Goal: Task Accomplishment & Management: Manage account settings

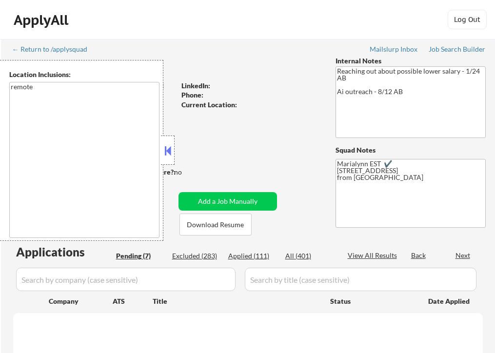
select select ""pending""
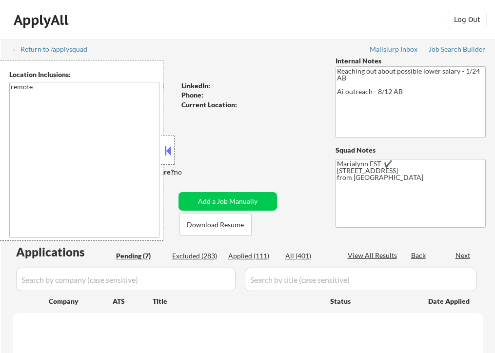
select select ""pending""
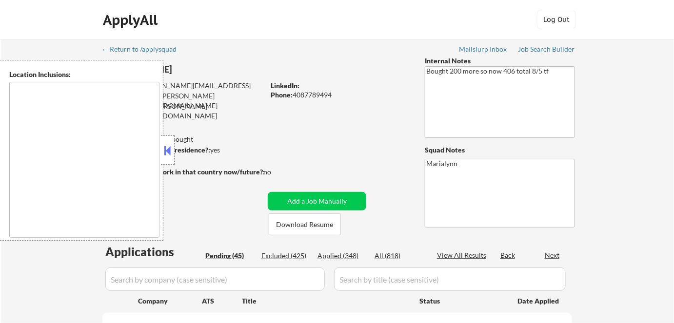
type textarea "[GEOGRAPHIC_DATA], [GEOGRAPHIC_DATA] [GEOGRAPHIC_DATA], [GEOGRAPHIC_DATA] [GEOG…"
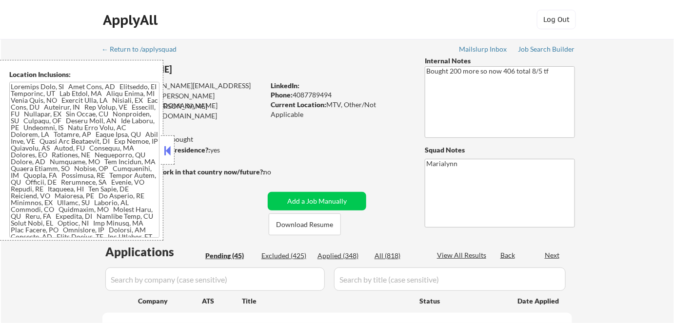
click at [170, 151] on button at bounding box center [167, 150] width 11 height 15
select select ""pending""
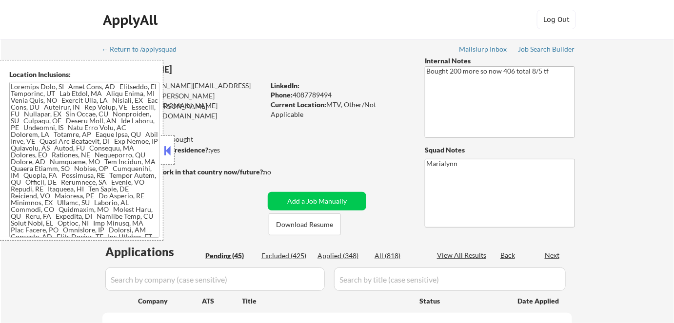
select select ""pending""
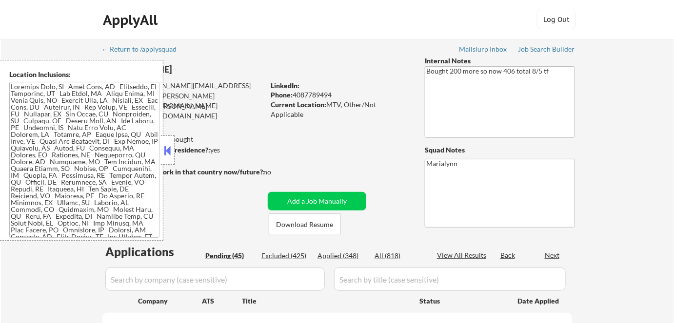
select select ""pending""
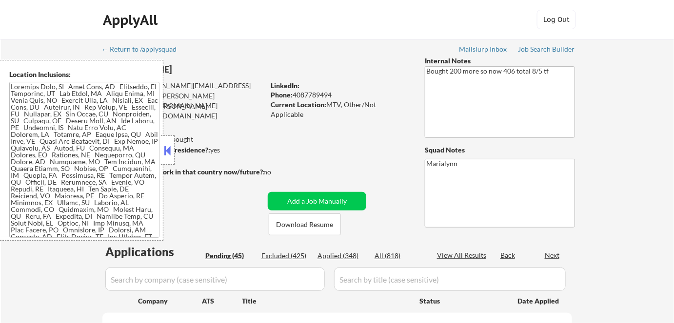
select select ""pending""
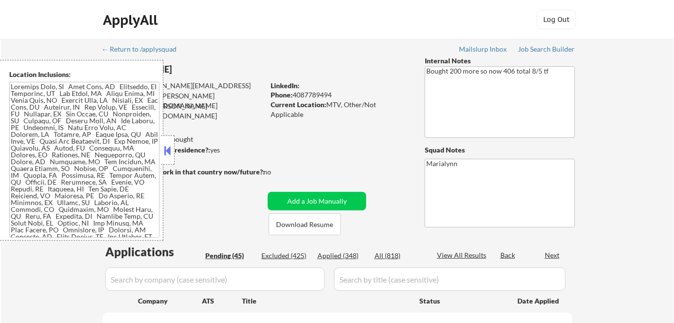
select select ""pending""
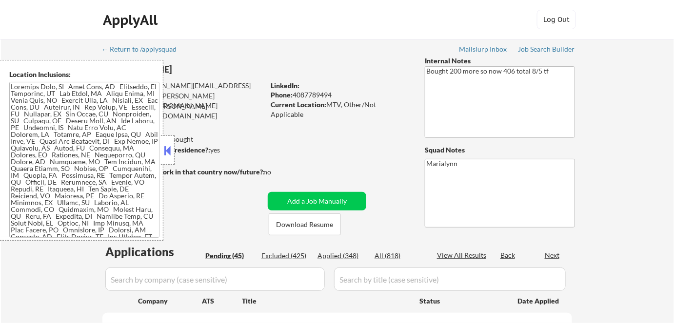
select select ""pending""
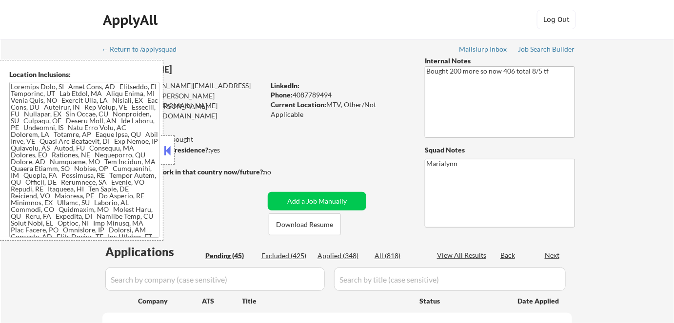
select select ""pending""
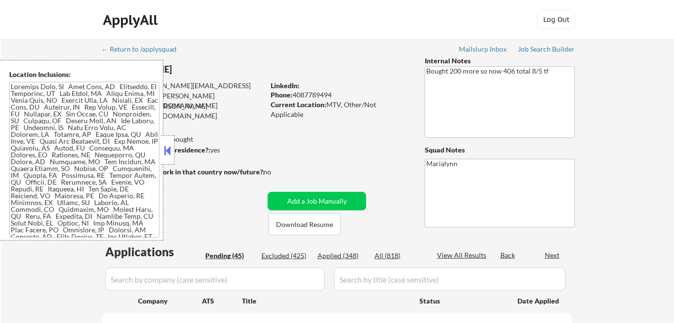
select select ""pending""
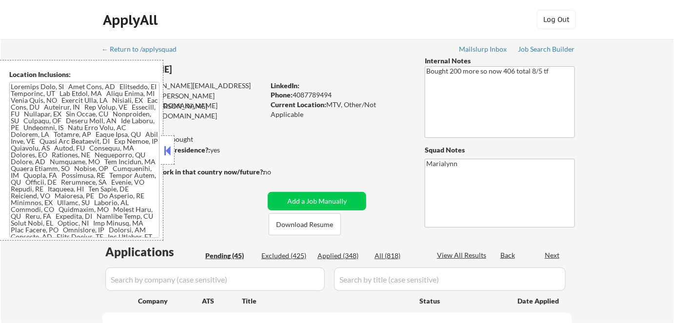
select select ""pending""
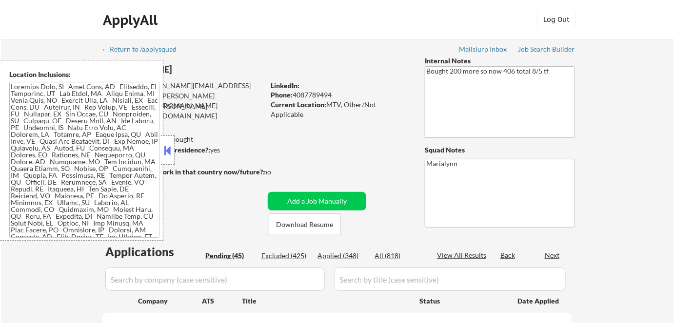
select select ""pending""
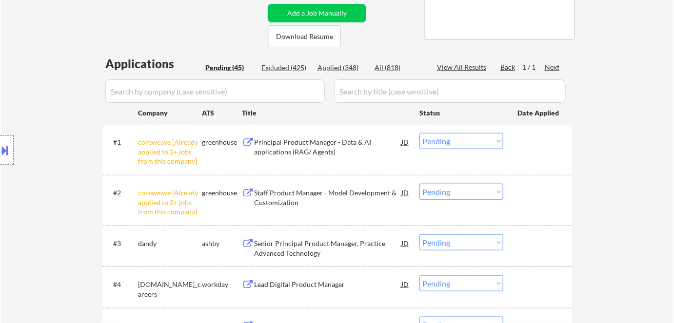
scroll to position [266, 0]
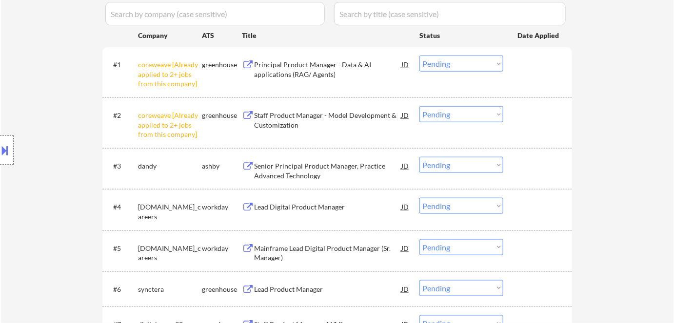
click at [459, 63] on select "Choose an option... Pending Applied Excluded (Questions) Excluded (Expired) Exc…" at bounding box center [461, 64] width 84 height 16
click at [419, 56] on select "Choose an option... Pending Applied Excluded (Questions) Excluded (Expired) Exc…" at bounding box center [461, 64] width 84 height 16
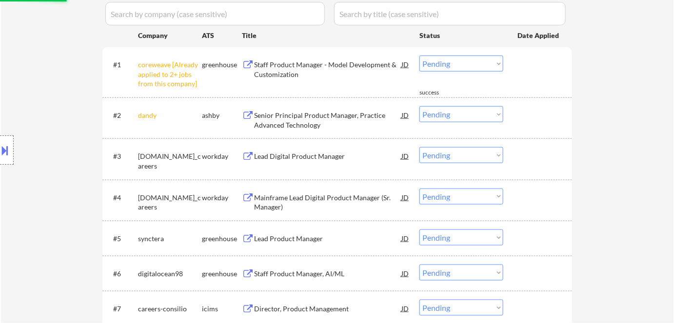
click at [451, 65] on select "Choose an option... Pending Applied Excluded (Questions) Excluded (Expired) Exc…" at bounding box center [461, 64] width 84 height 16
click at [419, 56] on select "Choose an option... Pending Applied Excluded (Questions) Excluded (Expired) Exc…" at bounding box center [461, 64] width 84 height 16
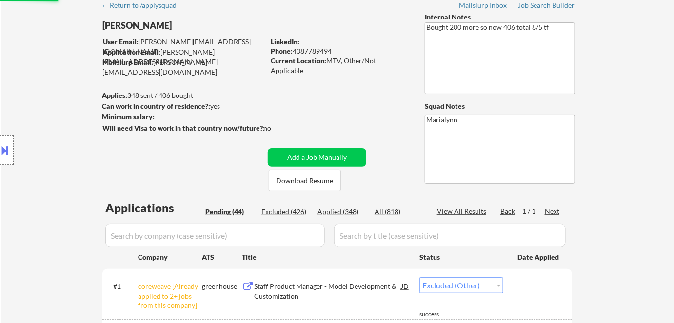
select select ""pending""
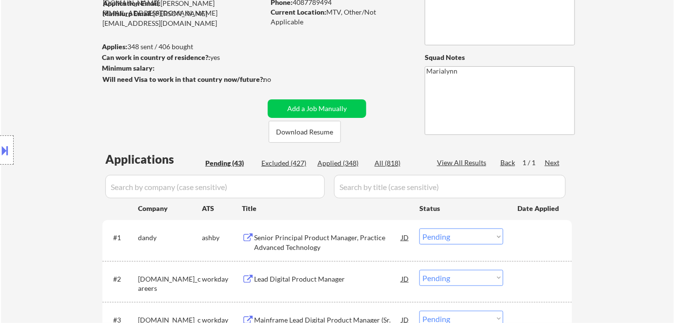
scroll to position [0, 0]
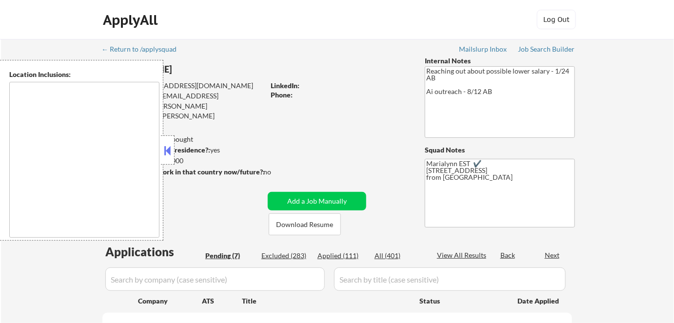
select select ""pending""
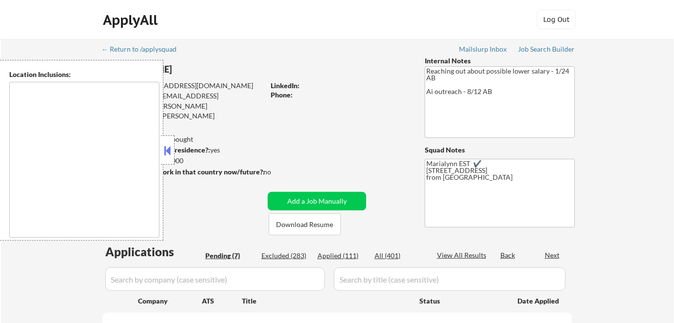
select select ""pending""
type textarea "remote"
click at [173, 155] on button at bounding box center [167, 150] width 11 height 15
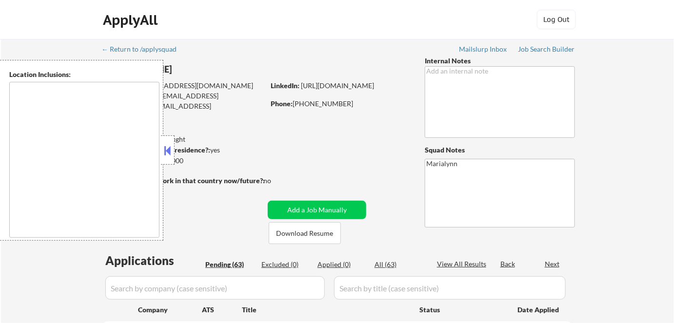
type textarea "Dublin, CA Pleasanton, CA San Ramon, CA Livermore, CA Danville, CA Castro Valle…"
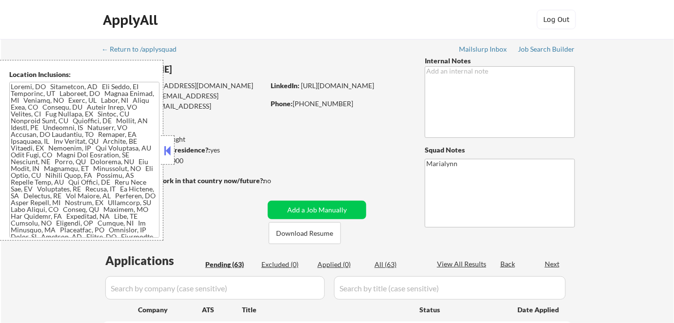
click at [167, 143] on div at bounding box center [168, 150] width 14 height 29
click at [167, 146] on button at bounding box center [167, 150] width 11 height 15
select select ""pending""
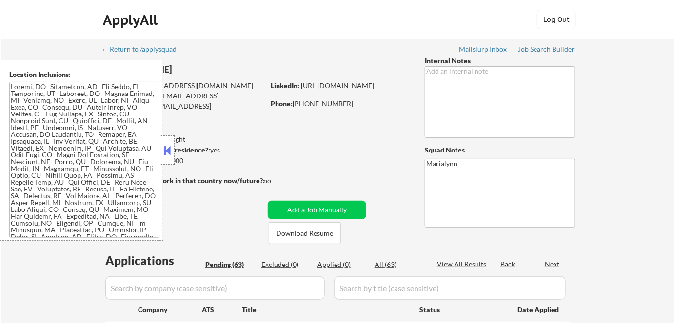
select select ""pending""
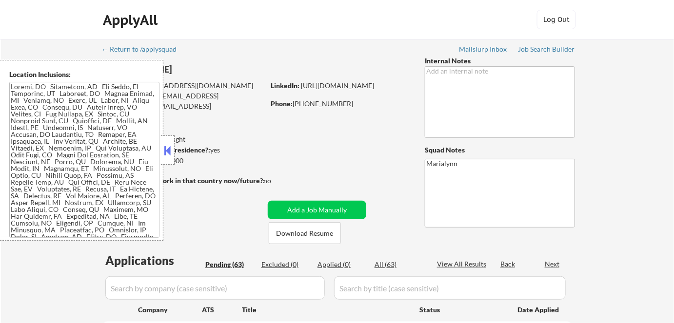
select select ""pending""
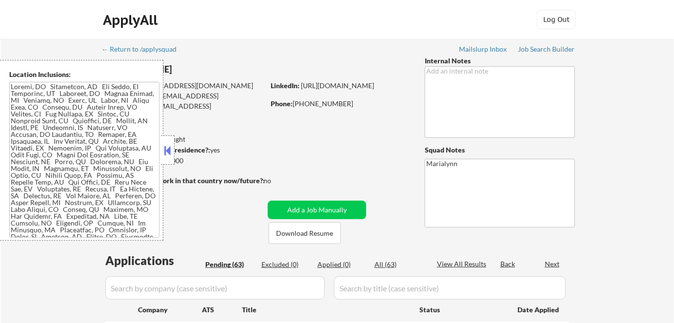
select select ""pending""
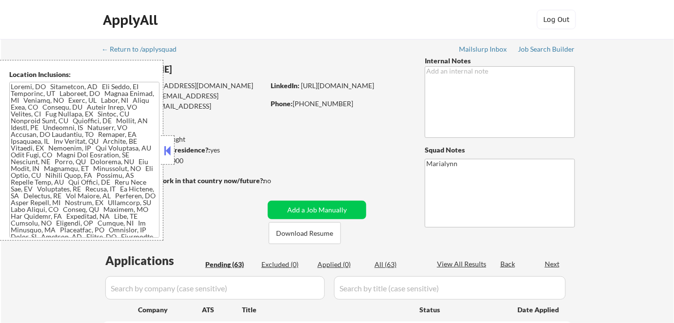
select select ""pending""
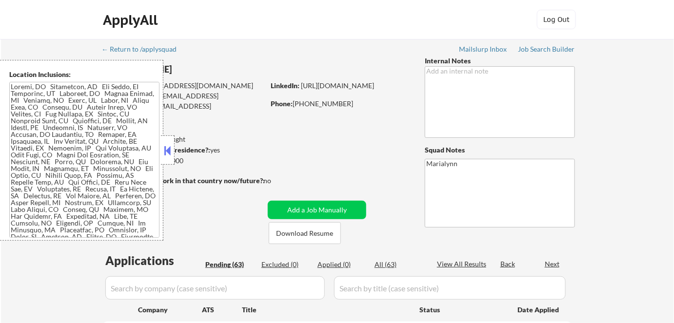
select select ""pending""
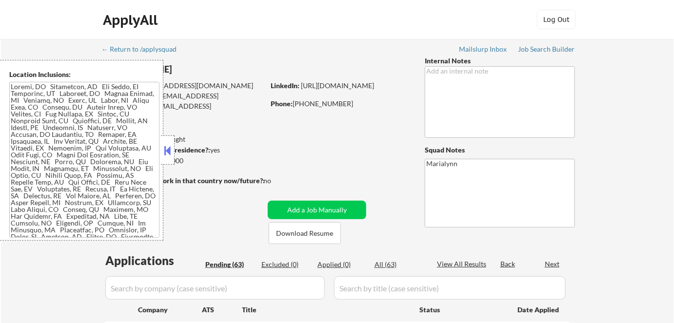
select select ""pending""
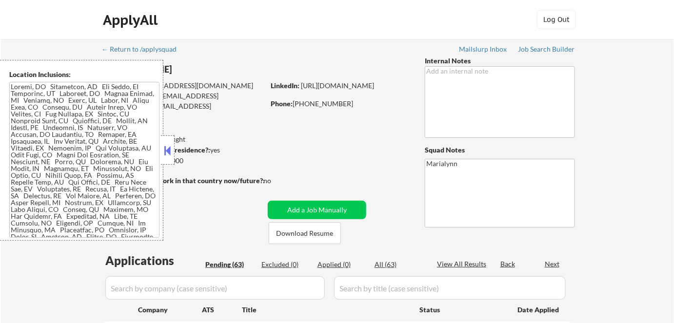
select select ""pending""
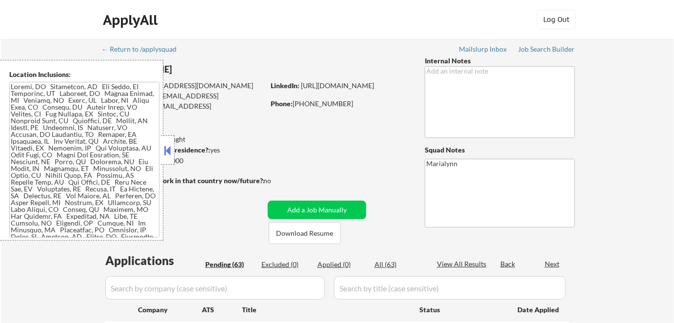
select select ""pending""
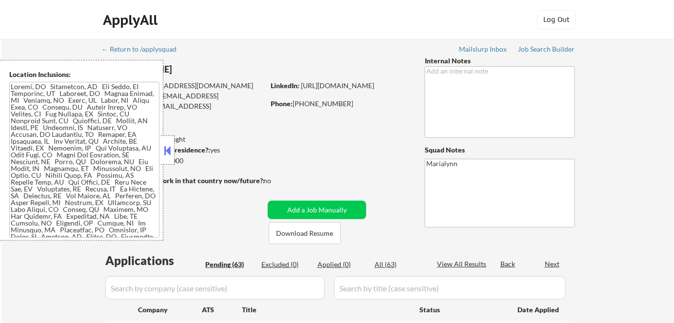
select select ""pending""
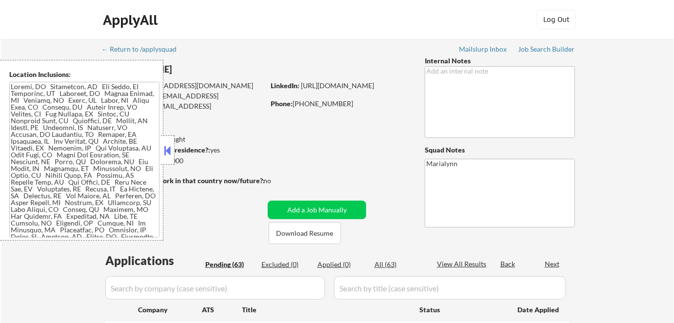
select select ""pending""
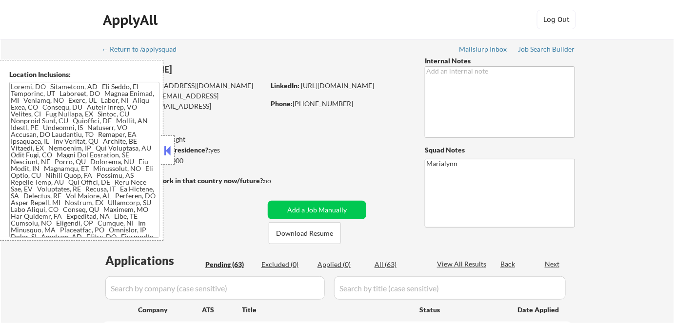
select select ""pending""
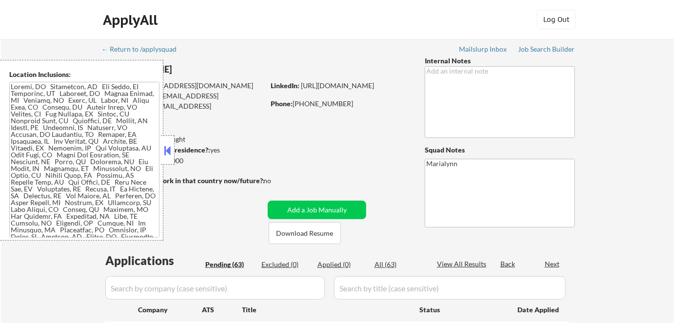
select select ""pending""
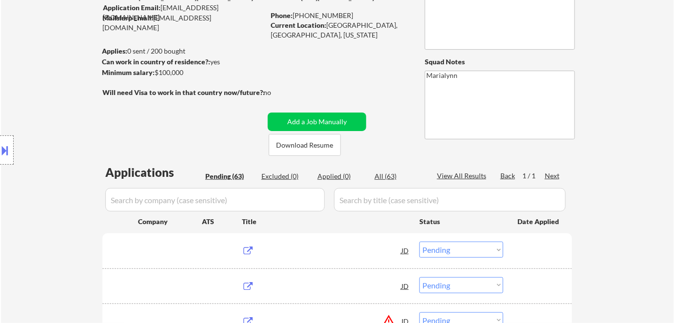
click at [168, 154] on div "Location Inclusions:" at bounding box center [87, 150] width 175 height 181
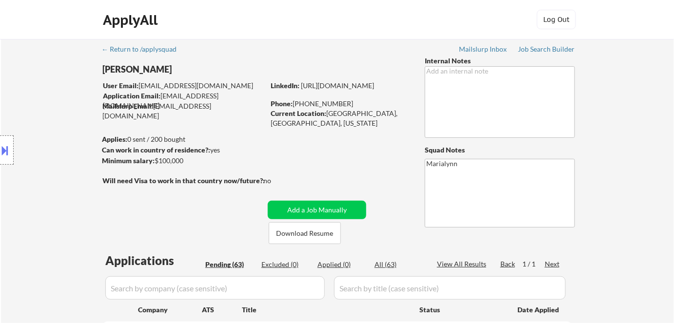
click at [564, 149] on div "Squad Notes" at bounding box center [500, 150] width 150 height 10
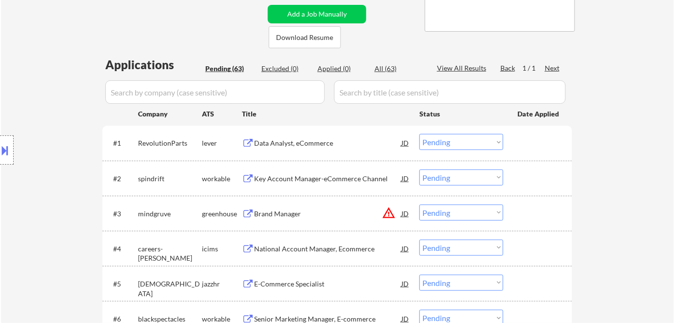
scroll to position [196, 0]
click at [281, 137] on div "Data Analyst, eCommerce" at bounding box center [327, 143] width 147 height 18
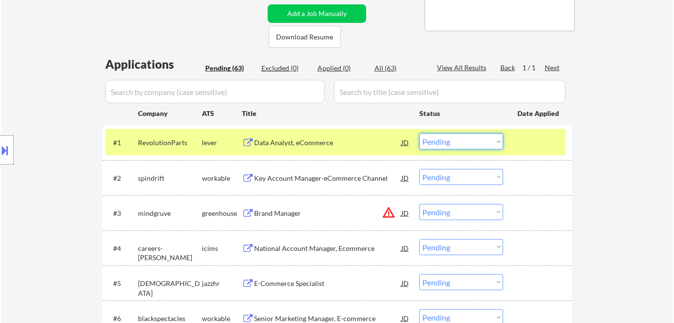
click at [473, 142] on select "Choose an option... Pending Applied Excluded (Questions) Excluded (Expired) Exc…" at bounding box center [461, 142] width 84 height 16
click at [419, 134] on select "Choose an option... Pending Applied Excluded (Questions) Excluded (Expired) Exc…" at bounding box center [461, 142] width 84 height 16
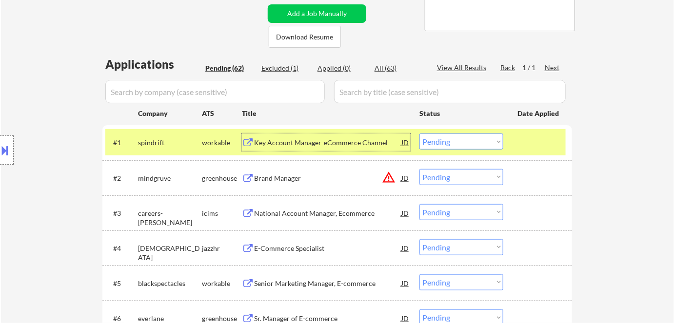
click at [288, 144] on div "Key Account Manager-eCommerce Channel" at bounding box center [327, 143] width 147 height 10
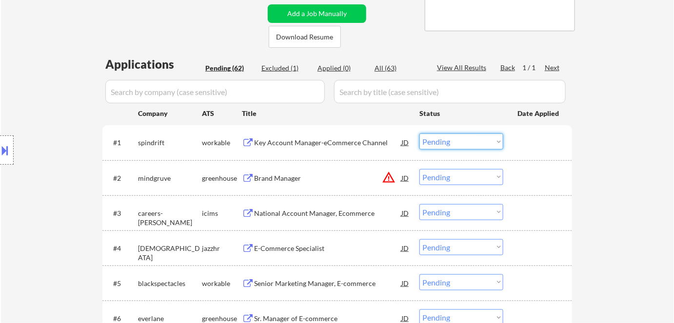
click at [435, 140] on select "Choose an option... Pending Applied Excluded (Questions) Excluded (Expired) Exc…" at bounding box center [461, 142] width 84 height 16
click at [419, 134] on select "Choose an option... Pending Applied Excluded (Questions) Excluded (Expired) Exc…" at bounding box center [461, 142] width 84 height 16
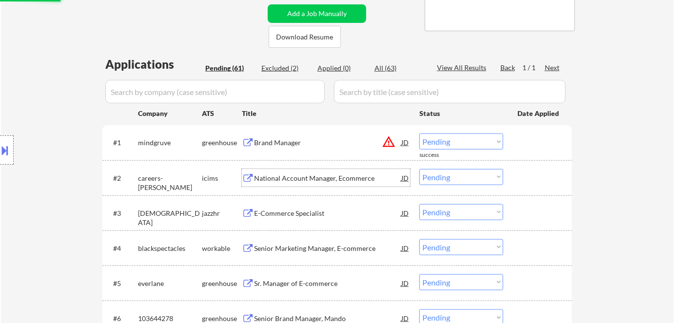
click at [258, 175] on div "National Account Manager, Ecommerce" at bounding box center [327, 179] width 147 height 10
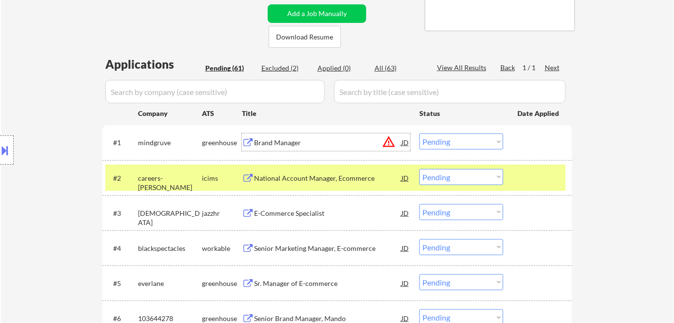
click at [290, 148] on div "Brand Manager" at bounding box center [327, 143] width 147 height 18
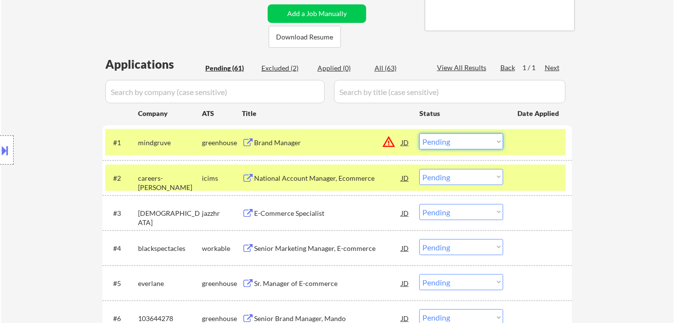
click at [451, 144] on select "Choose an option... Pending Applied Excluded (Questions) Excluded (Expired) Exc…" at bounding box center [461, 142] width 84 height 16
click at [419, 134] on select "Choose an option... Pending Applied Excluded (Questions) Excluded (Expired) Exc…" at bounding box center [461, 142] width 84 height 16
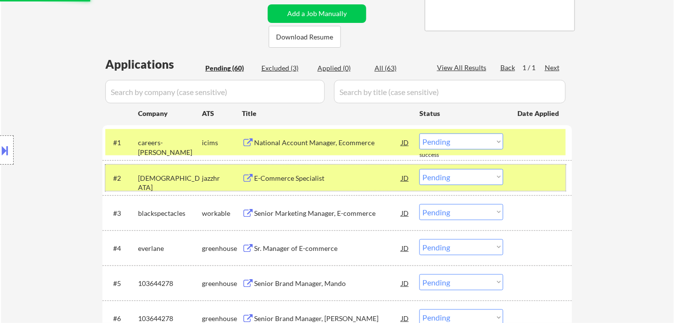
click at [195, 178] on div "usghostadventures" at bounding box center [170, 183] width 64 height 19
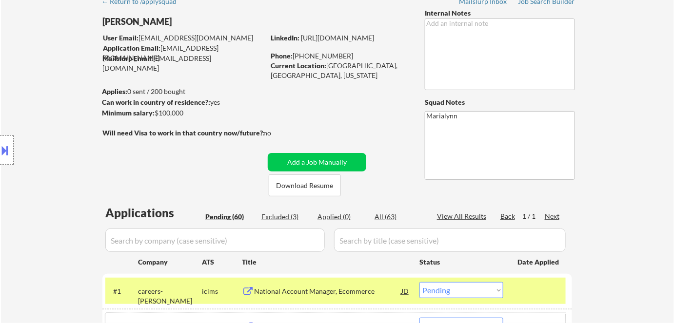
scroll to position [46, 0]
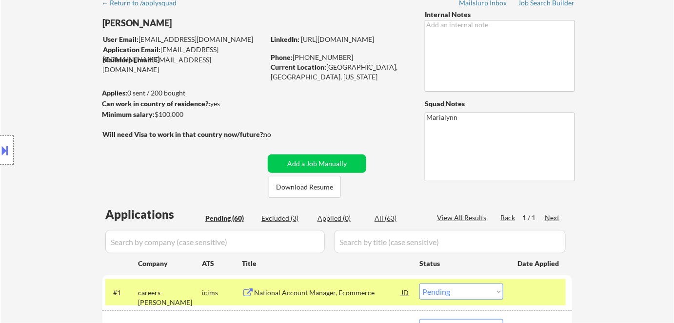
drag, startPoint x: 294, startPoint y: 58, endPoint x: 350, endPoint y: 53, distance: 55.8
click at [350, 53] on div "Phone: (510) 432-5999" at bounding box center [340, 58] width 138 height 10
drag, startPoint x: 342, startPoint y: 52, endPoint x: 334, endPoint y: 56, distance: 8.1
copy div "(510) 432-5999"
drag, startPoint x: 326, startPoint y: 66, endPoint x: 356, endPoint y: 69, distance: 29.9
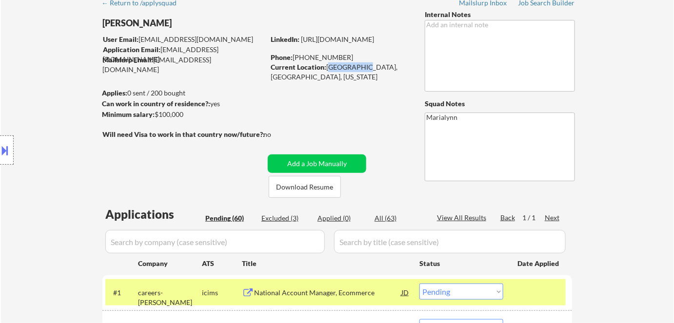
click at [356, 69] on div "Current Location: Dublin, CA, California" at bounding box center [340, 71] width 138 height 19
drag, startPoint x: 347, startPoint y: 60, endPoint x: 327, endPoint y: 68, distance: 21.5
click at [327, 68] on div "Current Location: Dublin, CA, California" at bounding box center [340, 71] width 138 height 19
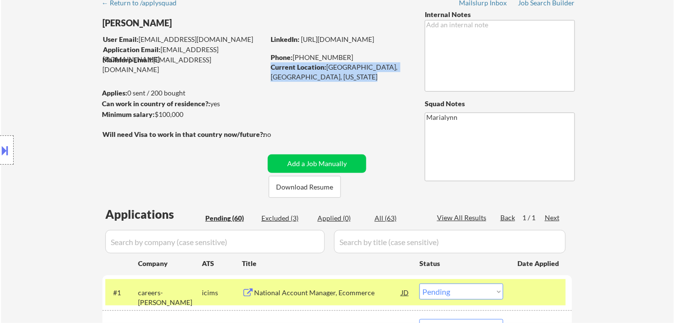
click at [327, 68] on div "Current Location: Dublin, CA, California" at bounding box center [340, 71] width 138 height 19
drag, startPoint x: 327, startPoint y: 68, endPoint x: 358, endPoint y: 68, distance: 30.7
click at [358, 68] on div "Current Location: Dublin, CA, California" at bounding box center [340, 71] width 138 height 19
copy div "Dublin, CA"
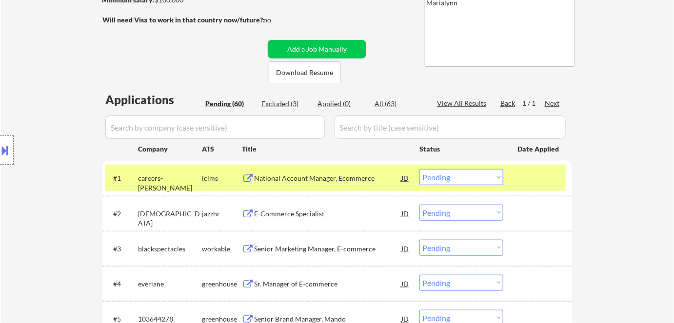
scroll to position [161, 0]
click at [452, 180] on select "Choose an option... Pending Applied Excluded (Questions) Excluded (Expired) Exc…" at bounding box center [461, 177] width 84 height 16
click at [419, 169] on select "Choose an option... Pending Applied Excluded (Questions) Excluded (Expired) Exc…" at bounding box center [461, 177] width 84 height 16
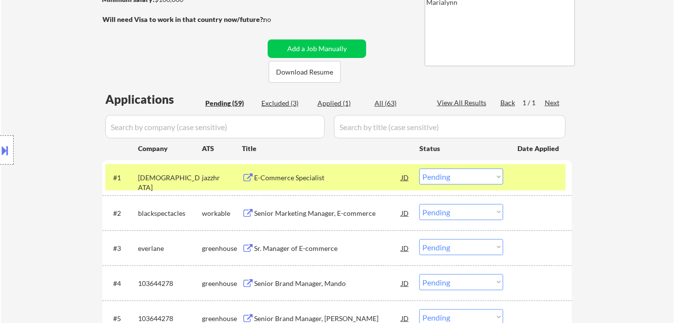
click at [331, 104] on div "Applied (1)" at bounding box center [341, 103] width 49 height 10
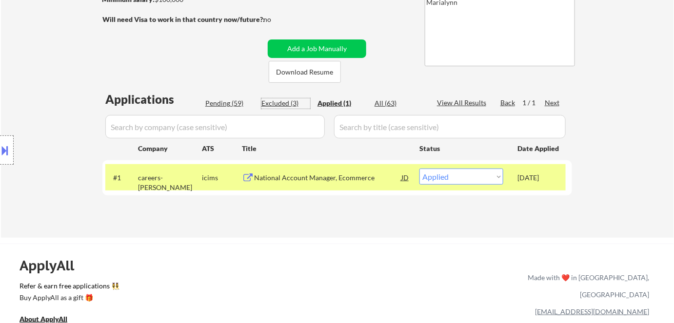
click at [278, 100] on div "Excluded (3)" at bounding box center [285, 103] width 49 height 10
select select ""excluded__bad_match_""
select select ""excluded__expired_""
select select ""excluded__salary_""
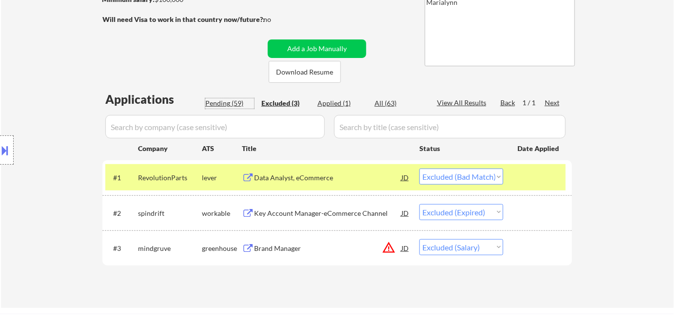
click at [233, 98] on div "Pending (59)" at bounding box center [229, 103] width 49 height 10
select select ""pending""
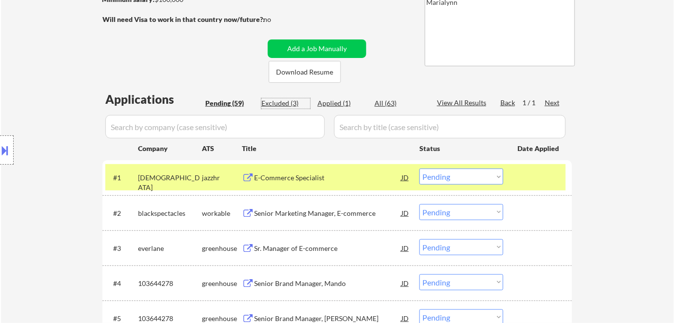
click at [289, 100] on div "Excluded (3)" at bounding box center [285, 103] width 49 height 10
select select ""excluded__bad_match_""
select select ""excluded__expired_""
select select ""excluded__salary_""
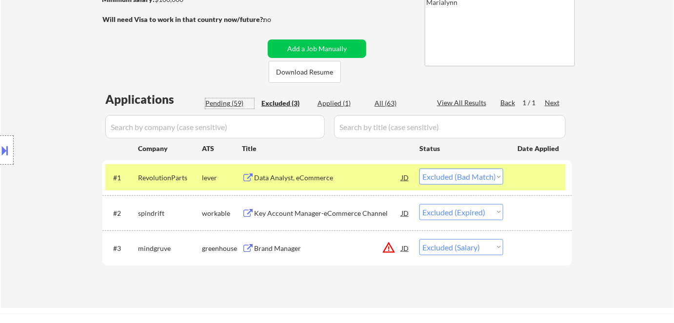
click at [225, 101] on div "Pending (59)" at bounding box center [229, 103] width 49 height 10
select select ""pending""
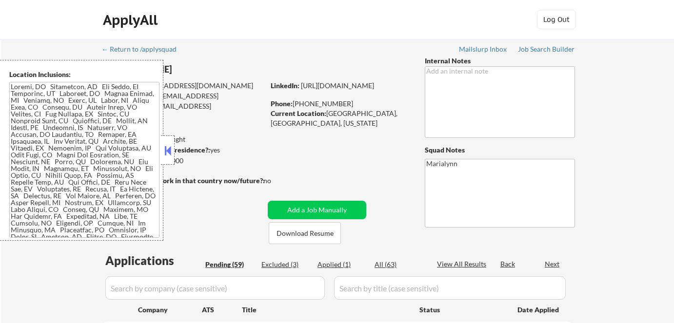
select select ""pending""
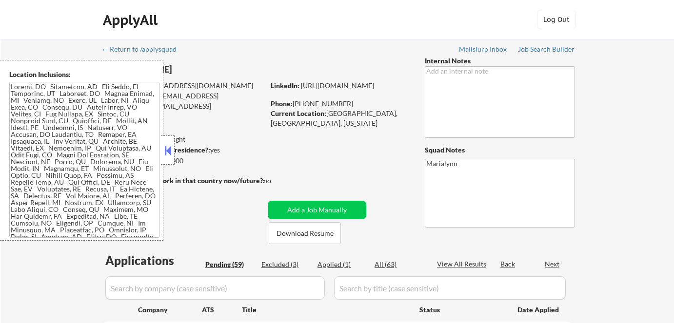
select select ""pending""
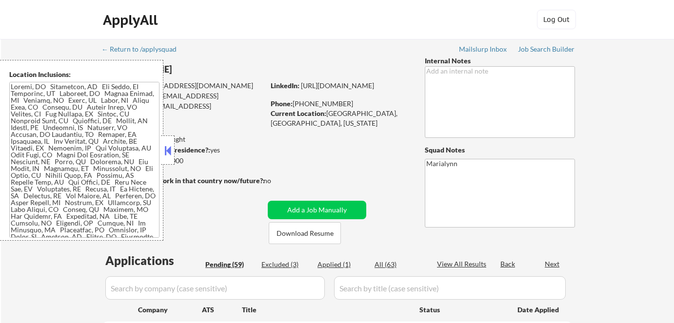
select select ""pending""
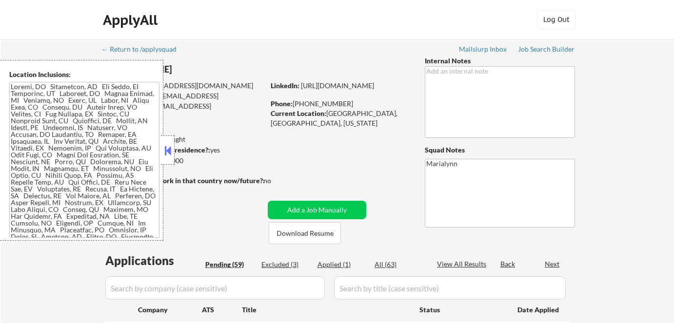
select select ""pending""
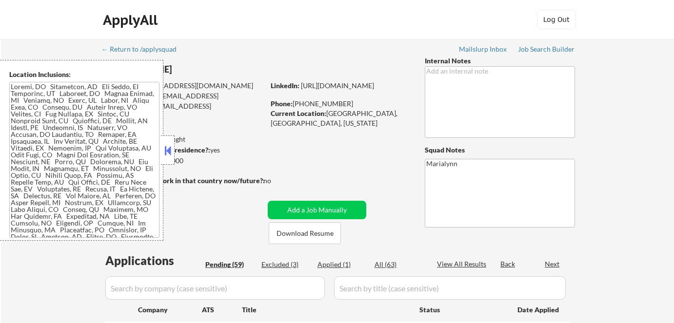
select select ""pending""
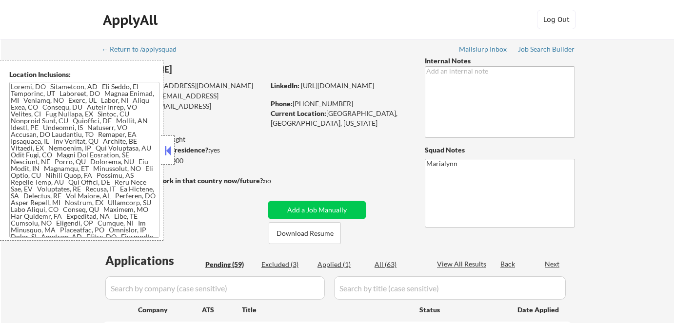
select select ""pending""
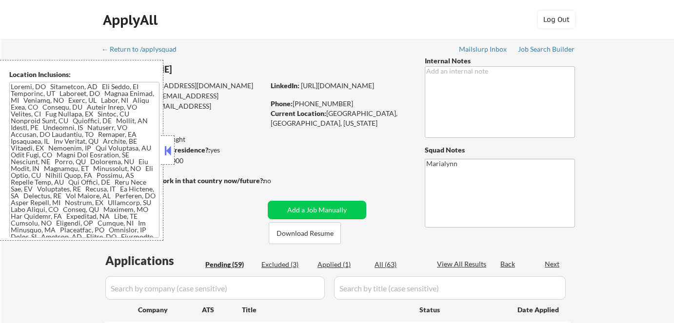
select select ""pending""
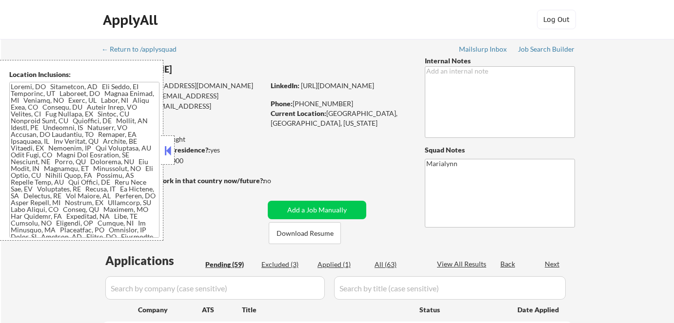
select select ""pending""
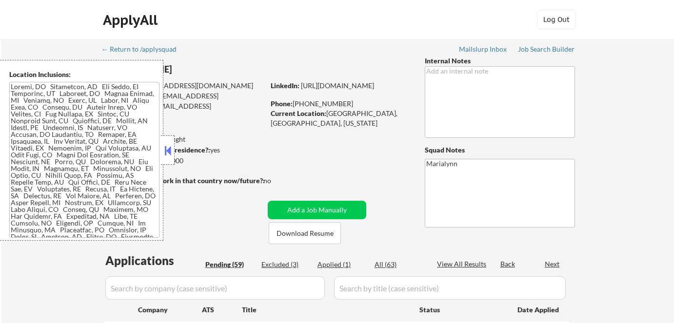
select select ""pending""
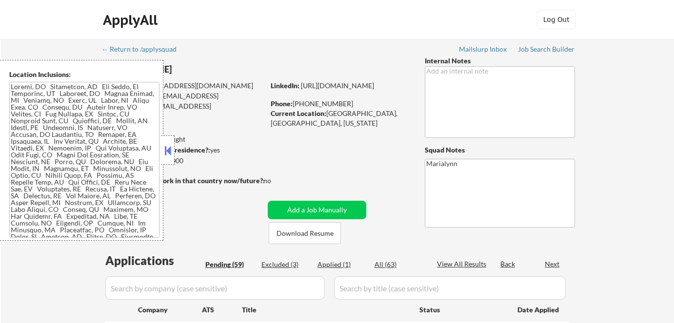
select select ""pending""
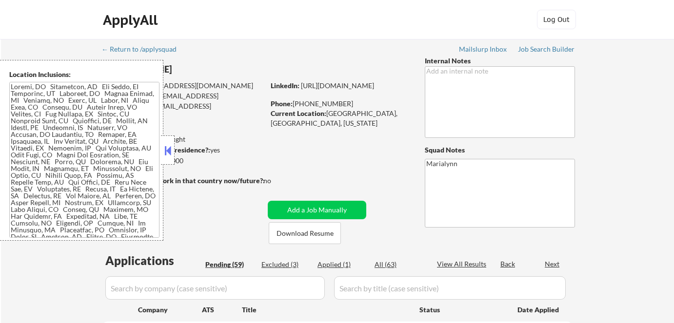
select select ""pending""
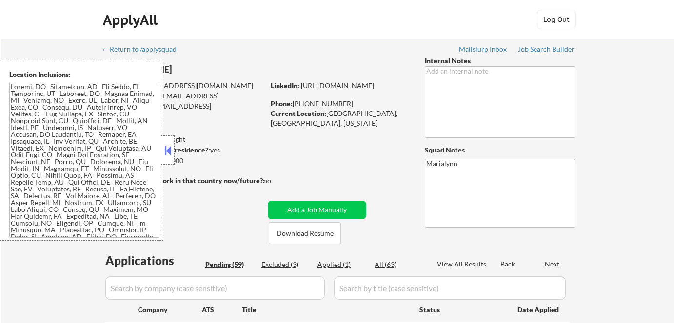
select select ""pending""
click at [175, 152] on strong "Can work in country of residence?:" at bounding box center [156, 150] width 108 height 8
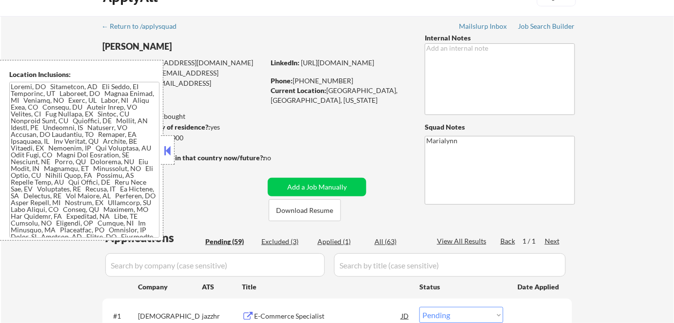
scroll to position [25, 0]
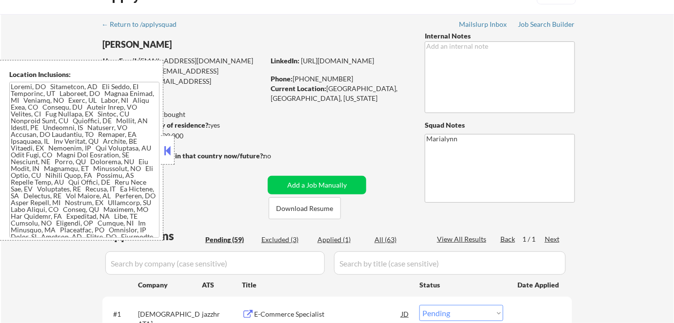
click at [164, 155] on button at bounding box center [167, 150] width 11 height 15
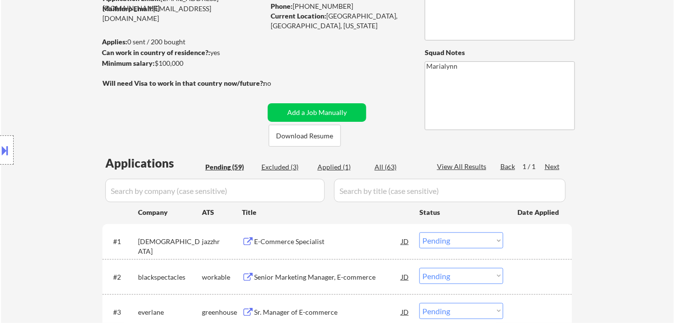
scroll to position [98, 0]
click at [301, 239] on div "E-Commerce Specialist" at bounding box center [327, 241] width 147 height 10
